Goal: Complete application form: Complete application form

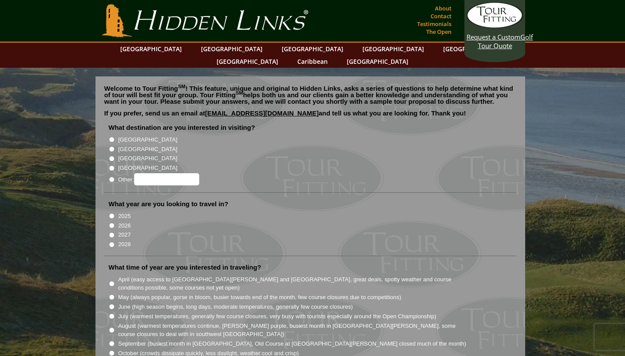
click at [112, 146] on input "[GEOGRAPHIC_DATA]" at bounding box center [112, 149] width 6 height 6
radio input "true"
click at [110, 223] on input "2026" at bounding box center [112, 226] width 6 height 6
radio input "true"
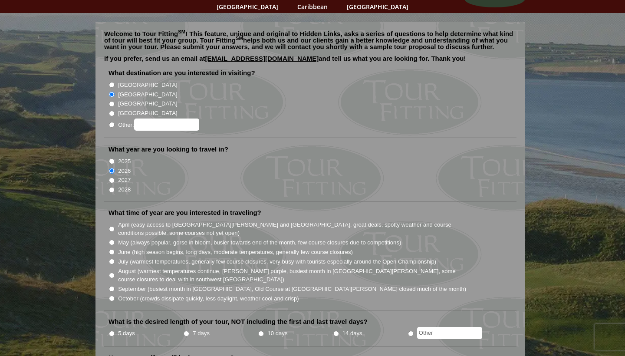
scroll to position [62, 0]
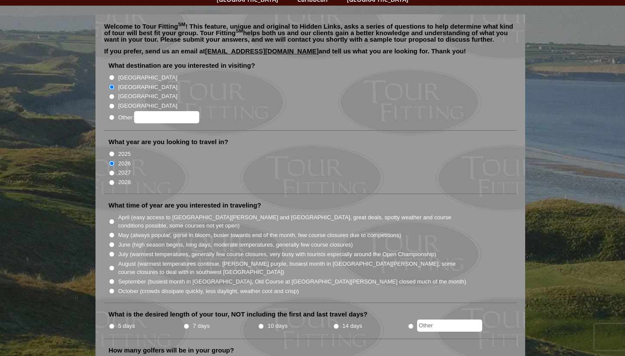
click at [110, 265] on input "August (warmest temperatures continue, [PERSON_NAME] purple, busiest month in […" at bounding box center [112, 268] width 6 height 6
radio input "true"
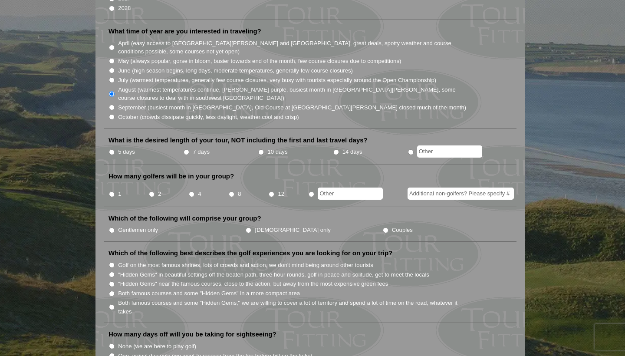
scroll to position [237, 0]
click at [185, 148] on input "7 days" at bounding box center [187, 151] width 6 height 6
radio input "true"
click at [231, 190] on input "8" at bounding box center [232, 193] width 6 height 6
radio input "true"
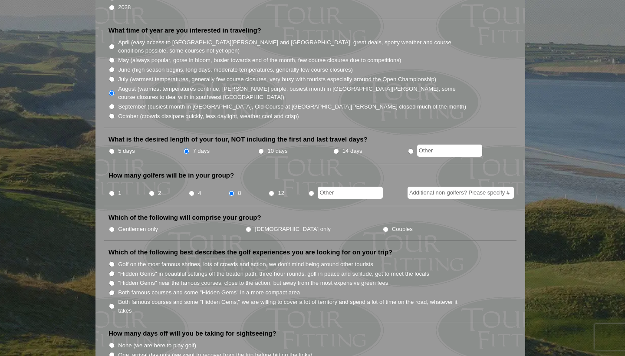
click at [114, 227] on input "Gentlemen only" at bounding box center [112, 230] width 6 height 6
radio input "true"
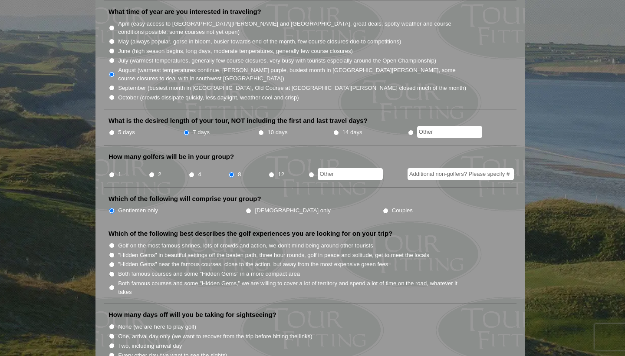
scroll to position [261, 0]
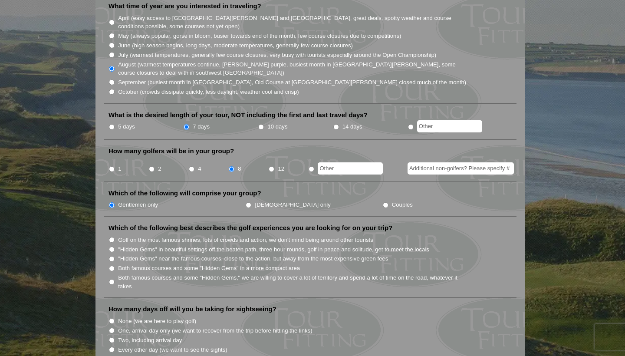
click at [110, 279] on input "Both famous courses and some "Hidden Gems," we are willing to cover a lot of te…" at bounding box center [112, 282] width 6 height 6
radio input "true"
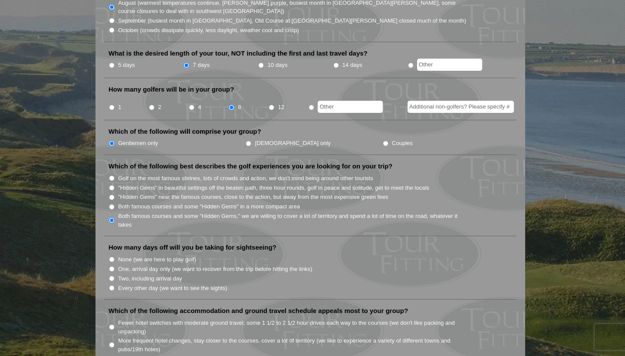
scroll to position [324, 0]
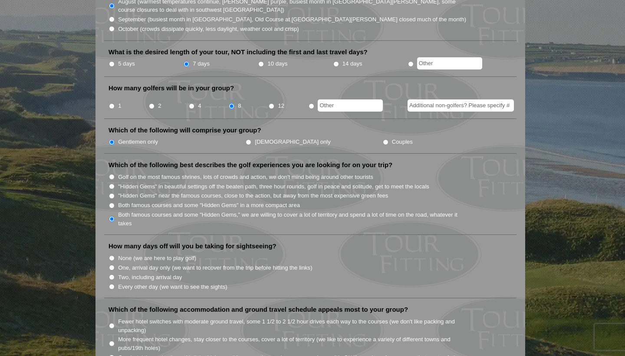
click at [111, 274] on input "Two, including arrival day" at bounding box center [112, 277] width 6 height 6
radio input "true"
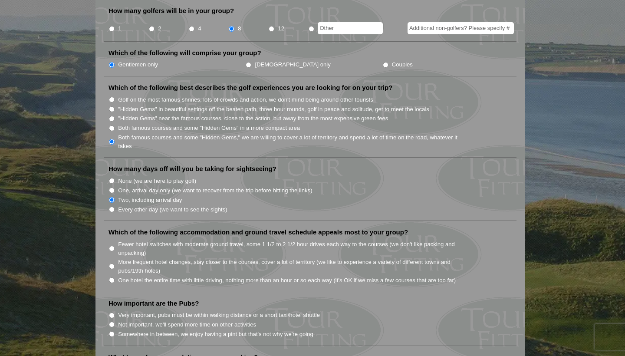
scroll to position [402, 0]
click at [113, 245] on input "Fewer hotel switches with moderate ground travel, some 1 1/2 to 2 1/2 hour driv…" at bounding box center [112, 248] width 6 height 6
radio input "true"
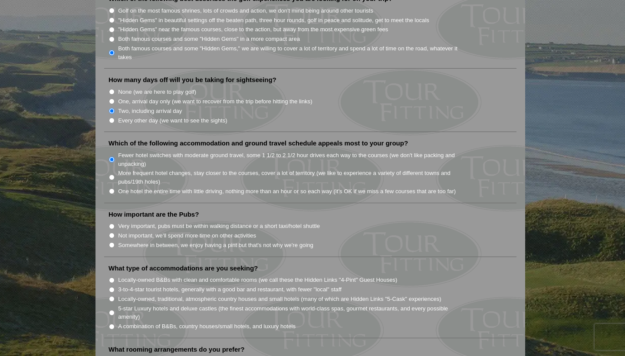
scroll to position [491, 0]
click at [111, 242] on input "Somewhere in between, we enjoy having a pint but that's not why we're going" at bounding box center [112, 245] width 6 height 6
radio input "true"
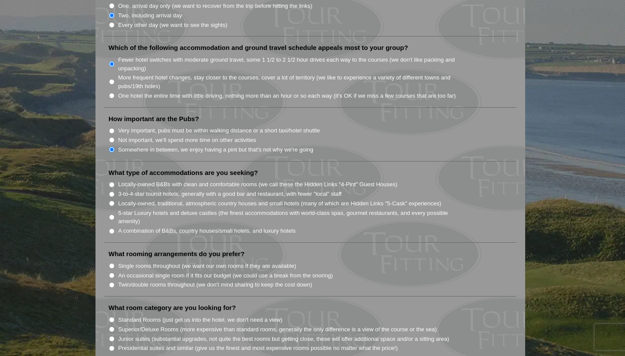
scroll to position [586, 0]
click at [111, 228] on input "A combination of B&Bs, country houses/small hotels, and luxury hotels" at bounding box center [112, 231] width 6 height 6
radio input "true"
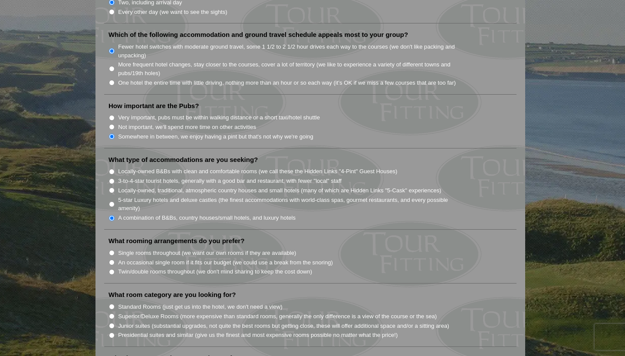
click at [112, 250] on input "Single rooms throughout (we want our own rooms if they are available)" at bounding box center [112, 253] width 6 height 6
radio input "true"
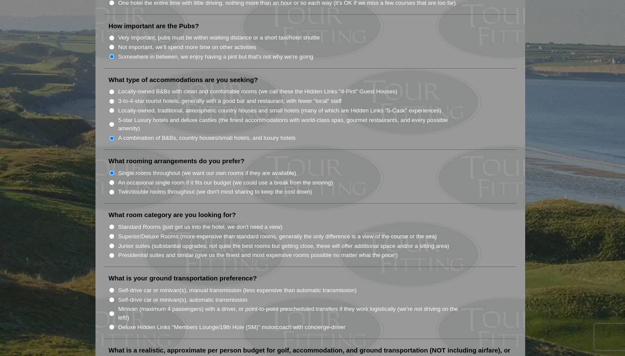
scroll to position [680, 0]
click at [111, 223] on input "Standard Rooms (just get us into the hotel, we don't need a view)" at bounding box center [112, 226] width 6 height 6
radio input "true"
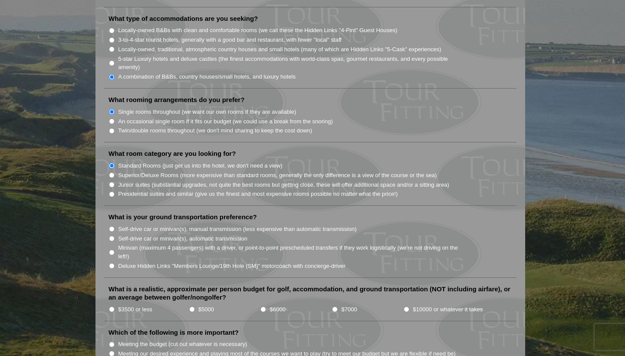
scroll to position [741, 0]
click at [112, 262] on input "Deluxe Hidden Links "Members Lounge/19th Hole (SM)" motorcoach with concierge-d…" at bounding box center [112, 265] width 6 height 6
radio input "true"
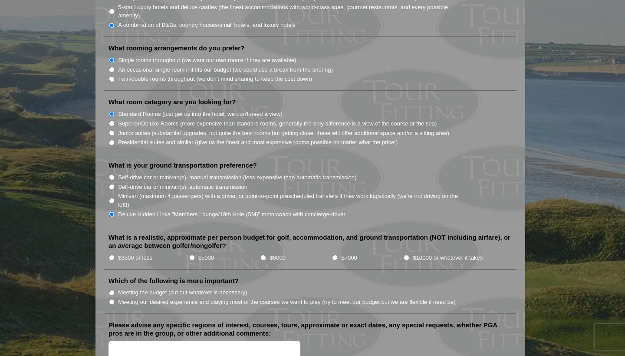
scroll to position [793, 0]
click at [405, 253] on input "$10000 or whatever it takes" at bounding box center [407, 256] width 6 height 6
radio input "true"
click at [110, 298] on input "Meeting our desired experience and playing most of the courses we want to play …" at bounding box center [112, 301] width 6 height 6
radio input "true"
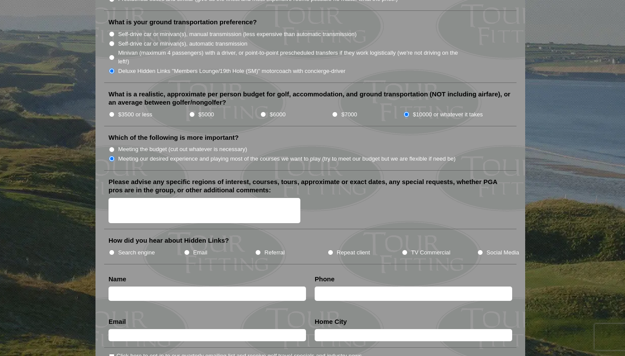
scroll to position [935, 0]
click at [137, 197] on textarea "Please advise any specific regions of interest, courses, tours, approximate or …" at bounding box center [204, 210] width 192 height 26
type textarea "Troon, Kingsbarns, Old Course, Prestwick"
click at [405, 249] on input "TV Commercial" at bounding box center [405, 252] width 6 height 6
radio input "true"
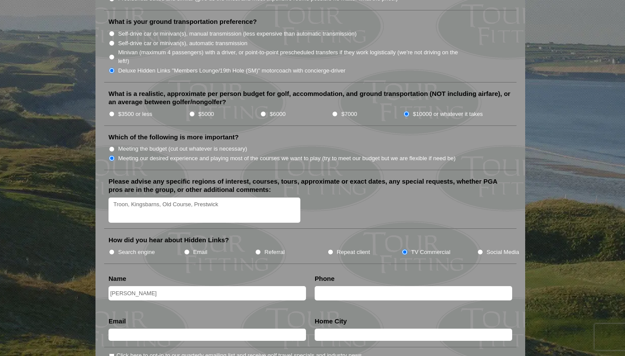
type input "[PERSON_NAME]"
type input "P"
type input "[PERSON_NAME]"
type input "[EMAIL_ADDRESS][DOMAIN_NAME]"
click at [330, 317] on li "Home City" at bounding box center [413, 332] width 206 height 31
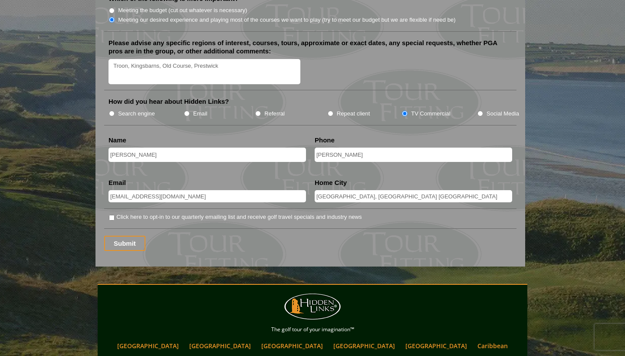
scroll to position [1074, 0]
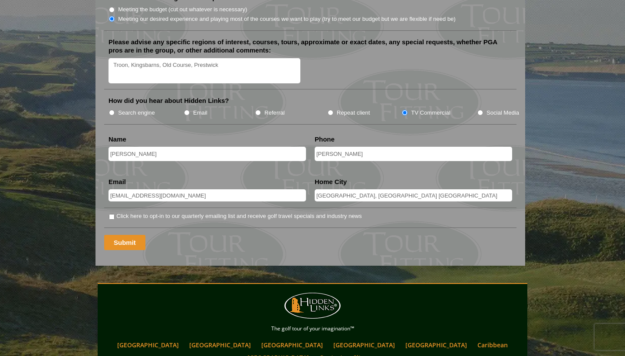
type input "[GEOGRAPHIC_DATA], [GEOGRAPHIC_DATA] [GEOGRAPHIC_DATA]"
click at [118, 235] on input "Submit" at bounding box center [124, 242] width 41 height 15
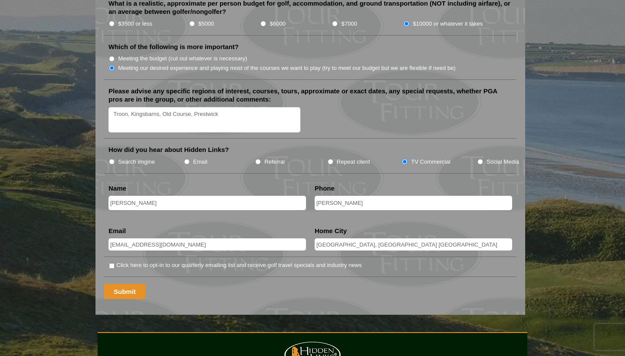
scroll to position [1041, 0]
click at [122, 283] on input "Submit" at bounding box center [124, 290] width 41 height 15
